Goal: Task Accomplishment & Management: Manage account settings

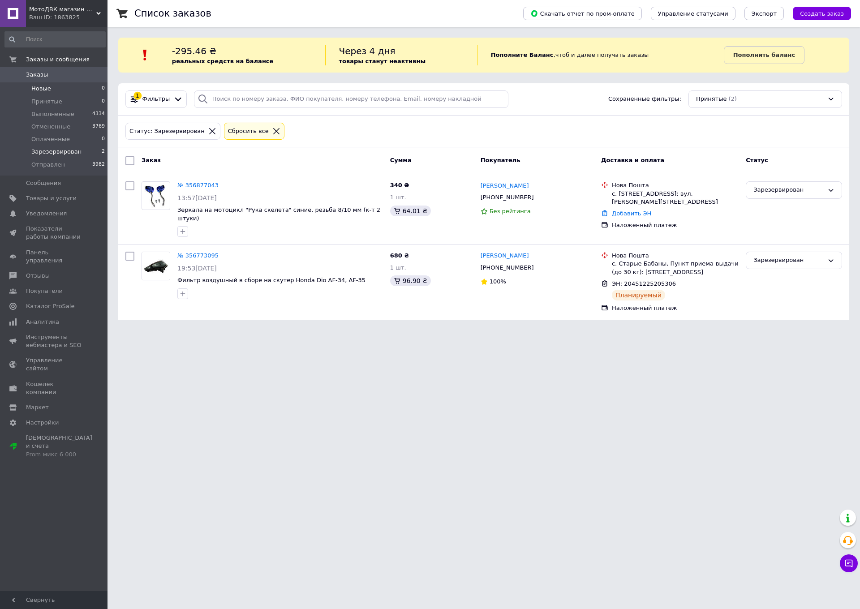
click at [43, 90] on span "Новые" at bounding box center [41, 89] width 20 height 8
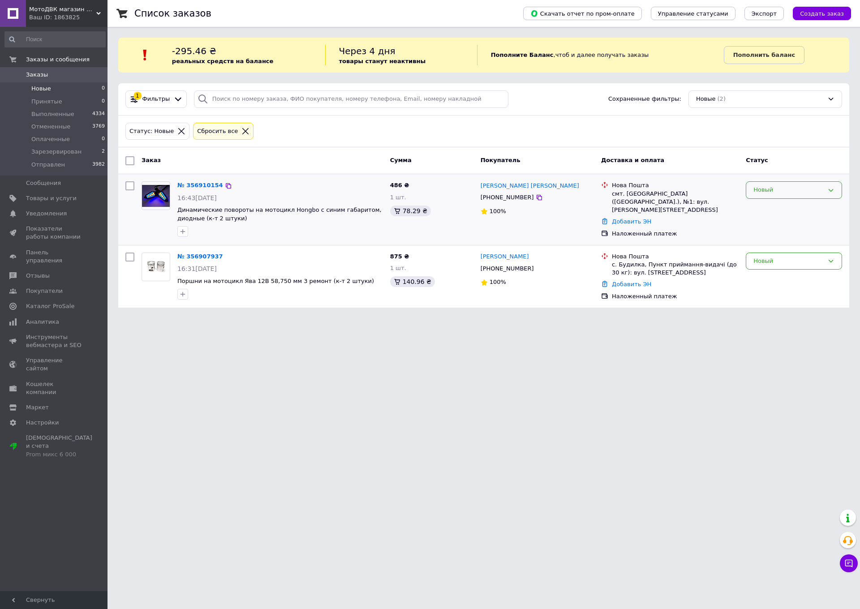
click at [781, 193] on div "Новый" at bounding box center [788, 189] width 70 height 9
click at [774, 208] on li "Принят" at bounding box center [793, 209] width 95 height 17
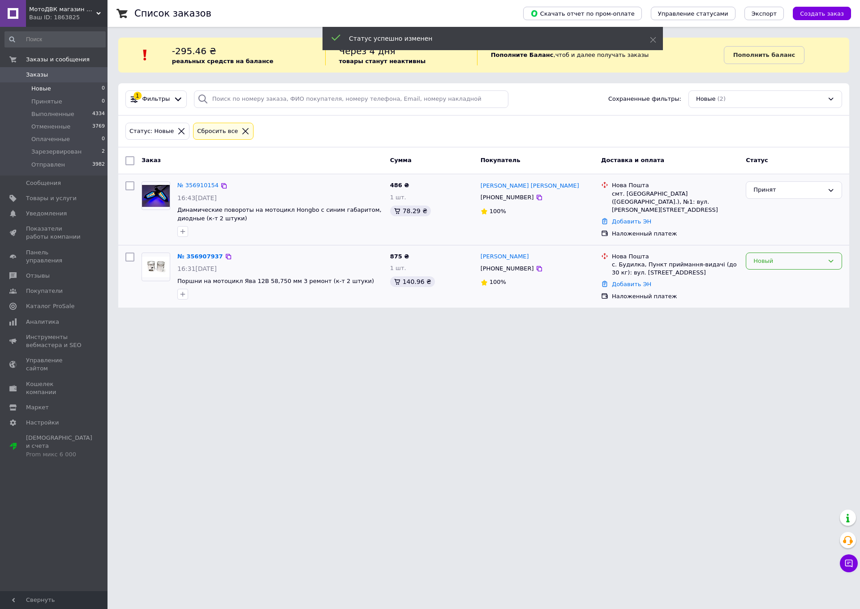
click at [761, 261] on div "Новый" at bounding box center [788, 261] width 70 height 9
click at [768, 275] on li "Принят" at bounding box center [793, 279] width 95 height 17
